Goal: Task Accomplishment & Management: Complete application form

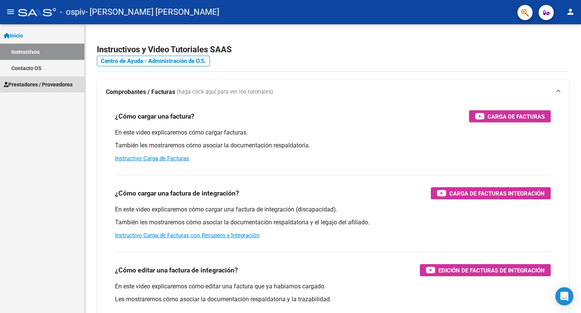
click at [65, 81] on span "Prestadores / Proveedores" at bounding box center [38, 84] width 69 height 8
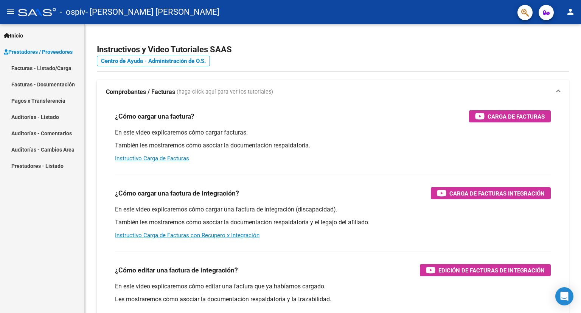
click at [52, 69] on link "Facturas - Listado/Carga" at bounding box center [42, 68] width 84 height 16
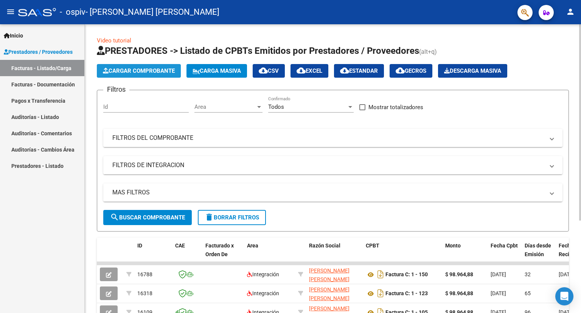
click at [159, 70] on span "Cargar Comprobante" at bounding box center [139, 70] width 72 height 7
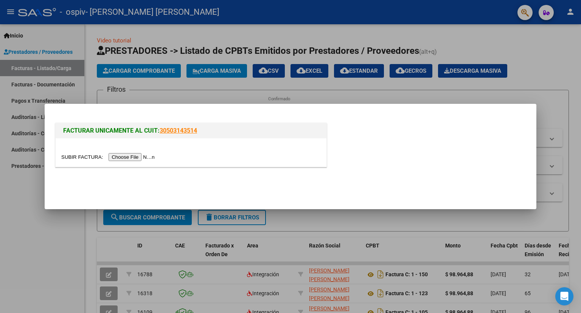
click at [142, 158] on input "file" at bounding box center [109, 157] width 96 height 8
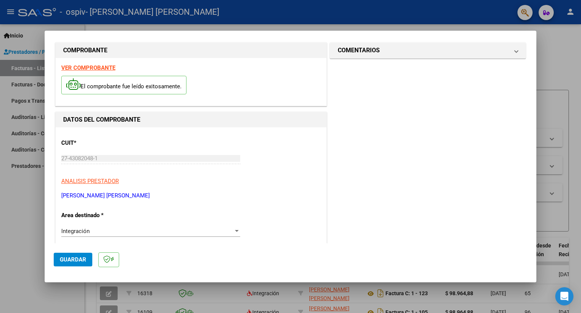
scroll to position [6, 0]
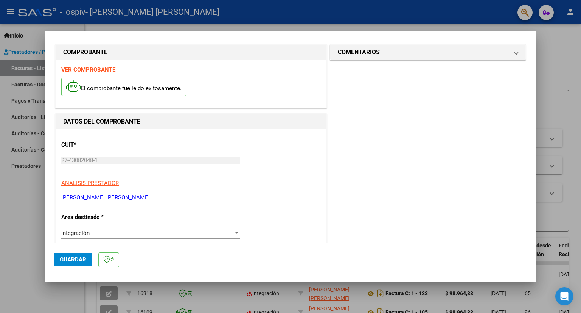
click at [568, 42] on div at bounding box center [290, 156] width 581 height 313
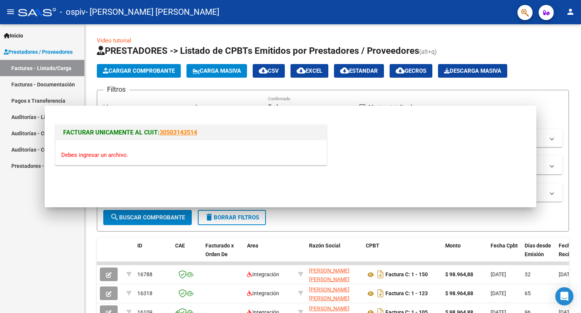
scroll to position [0, 0]
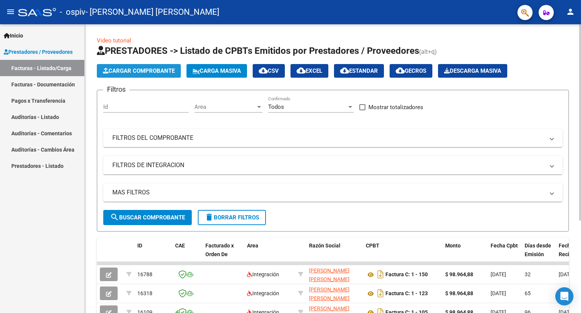
click at [166, 77] on button "Cargar Comprobante" at bounding box center [139, 71] width 84 height 14
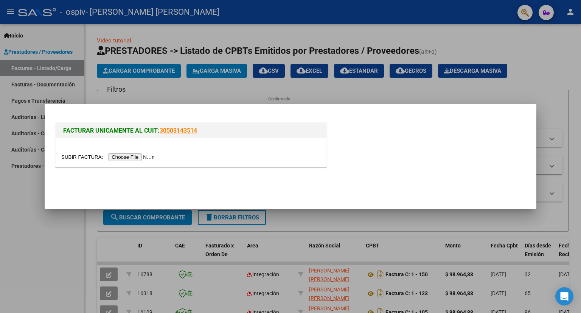
click at [137, 153] on input "file" at bounding box center [109, 157] width 96 height 8
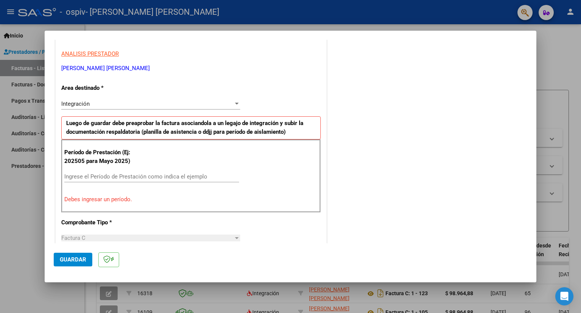
scroll to position [138, 0]
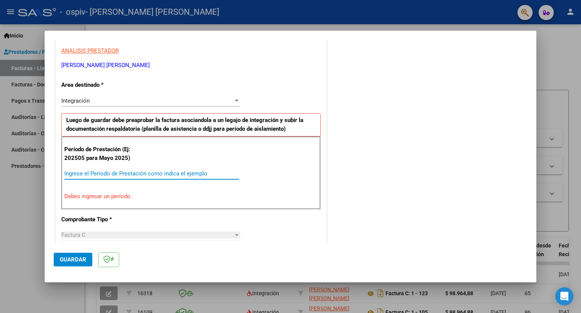
click at [102, 173] on input "Ingrese el Período de Prestación como indica el ejemplo" at bounding box center [151, 173] width 175 height 7
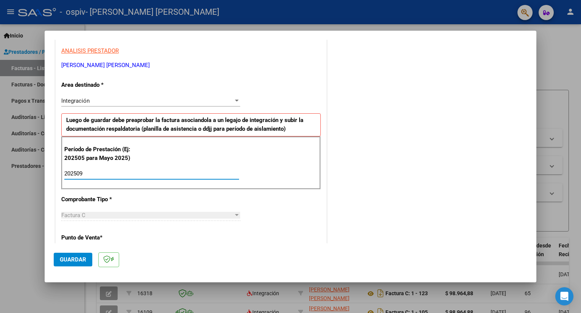
type input "202509"
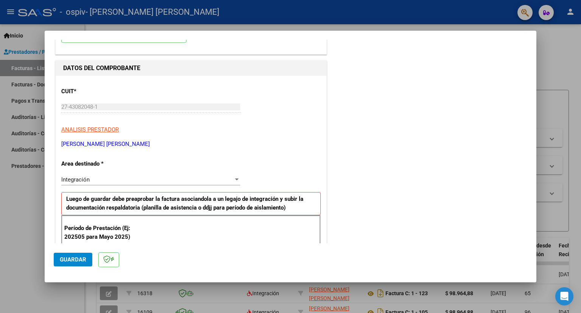
scroll to position [0, 0]
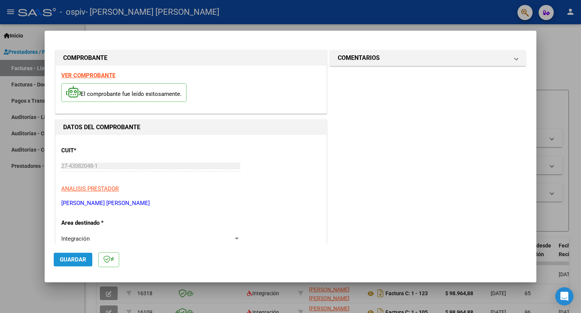
click at [64, 259] on span "Guardar" at bounding box center [73, 259] width 26 height 7
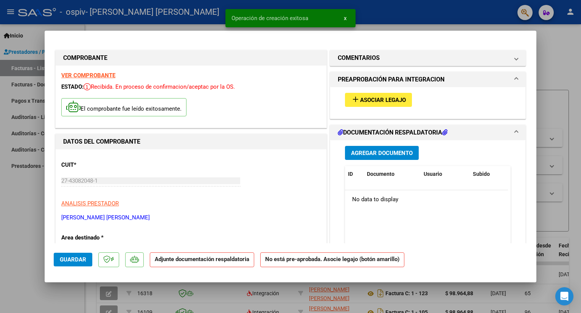
click at [383, 98] on span "Asociar Legajo" at bounding box center [383, 100] width 46 height 7
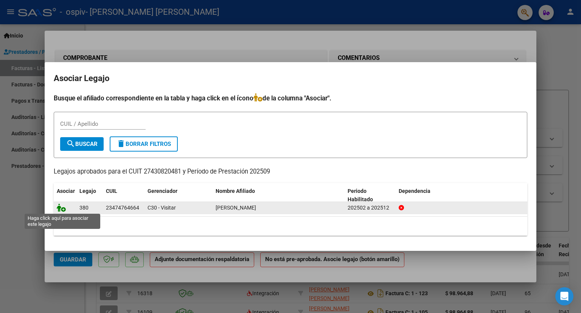
click at [59, 206] on icon at bounding box center [61, 207] width 9 height 8
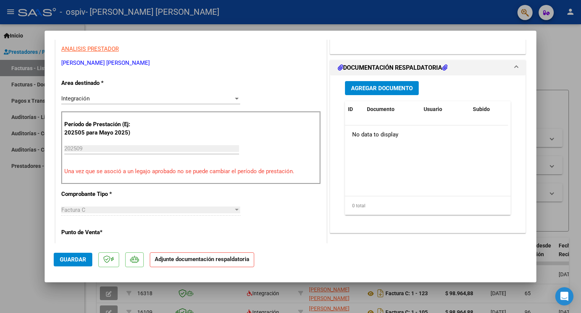
scroll to position [151, 0]
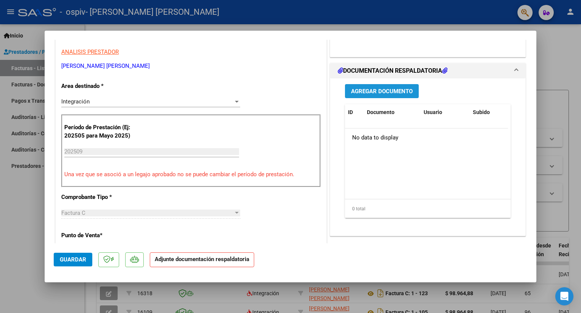
click at [382, 92] on span "Agregar Documento" at bounding box center [382, 91] width 62 height 7
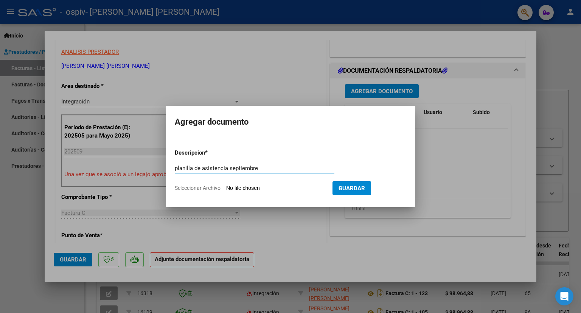
type input "planilla de asistencia septiembre"
click at [280, 185] on input "Seleccionar Archivo" at bounding box center [276, 188] width 100 height 7
type input "C:\fakepath\planilla asistencia septiembre-[PERSON_NAME].pdf"
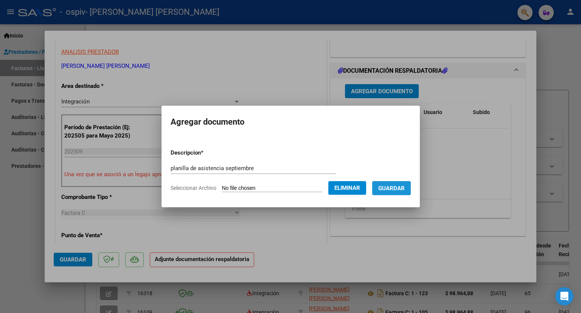
click at [404, 188] on span "Guardar" at bounding box center [391, 188] width 26 height 7
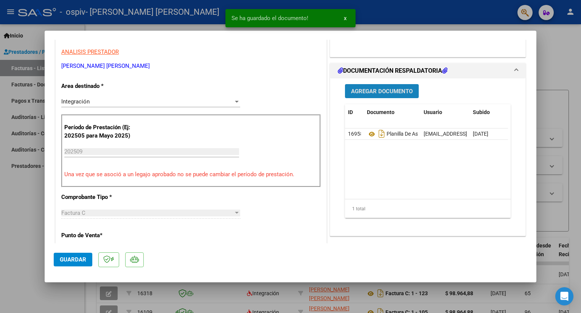
click at [357, 90] on span "Agregar Documento" at bounding box center [382, 91] width 62 height 7
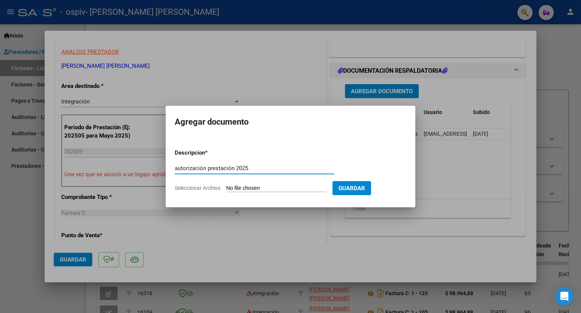
type input "autorización prestación 2025"
click at [253, 187] on input "Seleccionar Archivo" at bounding box center [276, 188] width 100 height 7
type input "C:\fakepath\autorización prestación 2025.pdf"
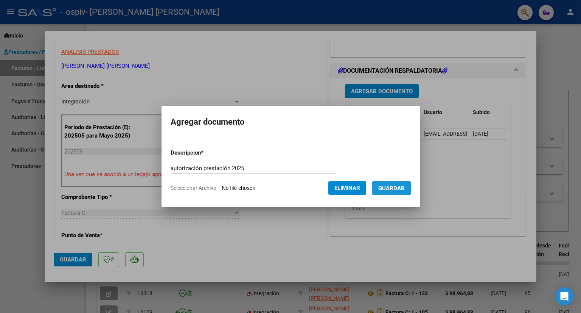
click at [409, 184] on button "Guardar" at bounding box center [391, 188] width 39 height 14
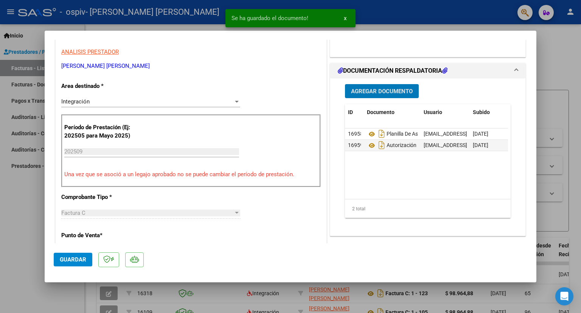
click at [81, 257] on span "Guardar" at bounding box center [73, 259] width 26 height 7
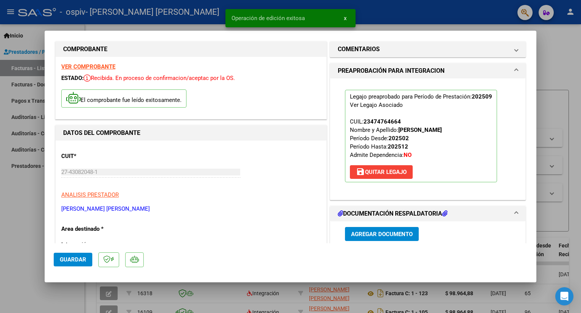
scroll to position [0, 0]
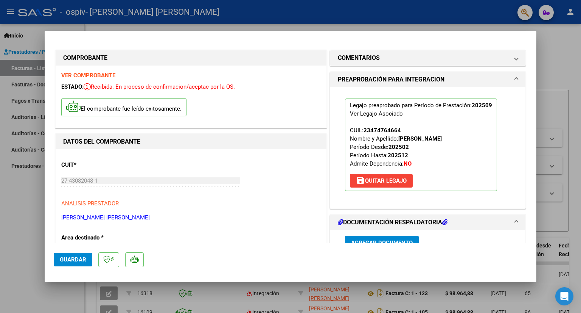
click at [565, 52] on div at bounding box center [290, 156] width 581 height 313
type input "$ 0,00"
